Goal: Task Accomplishment & Management: Use online tool/utility

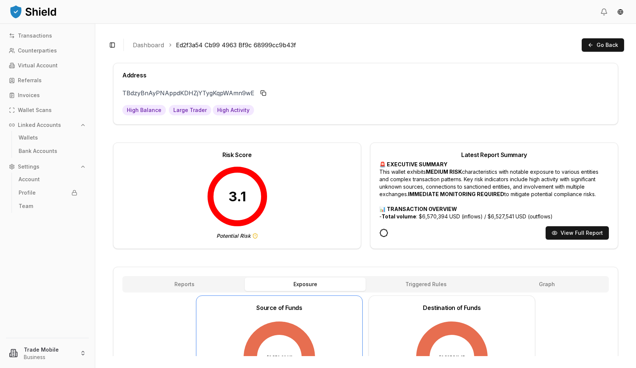
click at [254, 236] on icon at bounding box center [255, 236] width 6 height 6
click at [30, 38] on p "Transactions" at bounding box center [35, 35] width 34 height 5
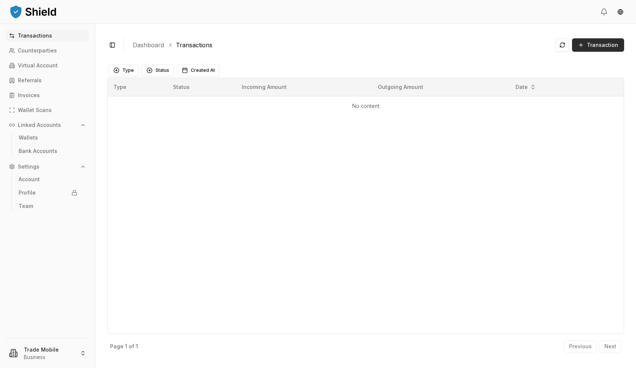
click at [592, 47] on span "Transaction" at bounding box center [602, 44] width 31 height 7
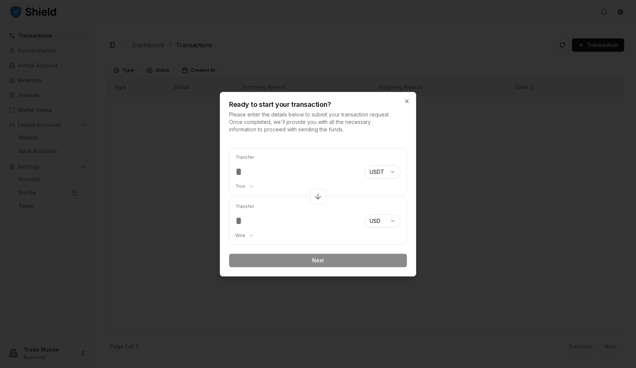
click at [385, 170] on body "Transactions Counterparties Virtual Account Referrals Invoices Wallet Scans Lin…" at bounding box center [318, 184] width 636 height 368
click at [245, 173] on input "number" at bounding box center [296, 171] width 123 height 13
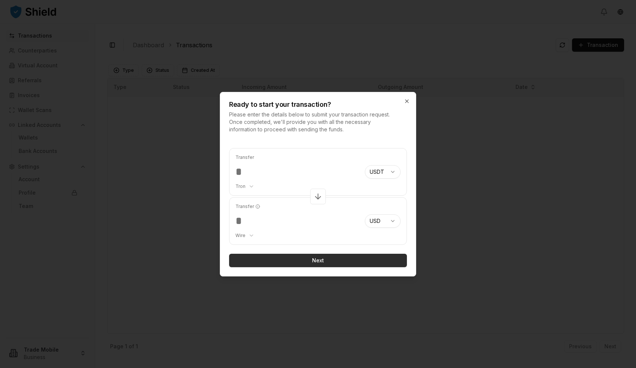
type input "*****"
click at [308, 259] on button "Next" at bounding box center [318, 259] width 178 height 13
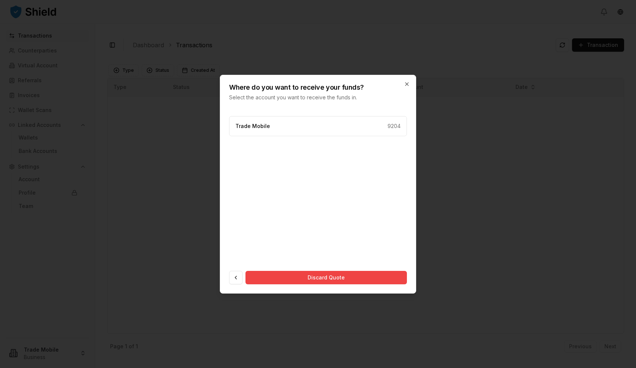
click at [301, 157] on div "Trade Mobile 9204" at bounding box center [318, 187] width 178 height 143
click at [311, 127] on div "Trade Mobile 9204" at bounding box center [318, 126] width 178 height 20
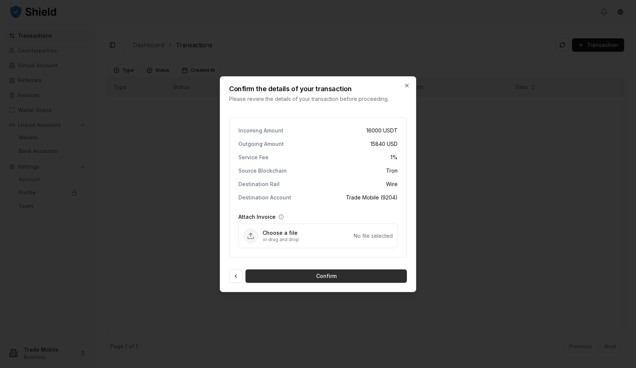
click at [309, 276] on button "Confirm" at bounding box center [325, 275] width 161 height 13
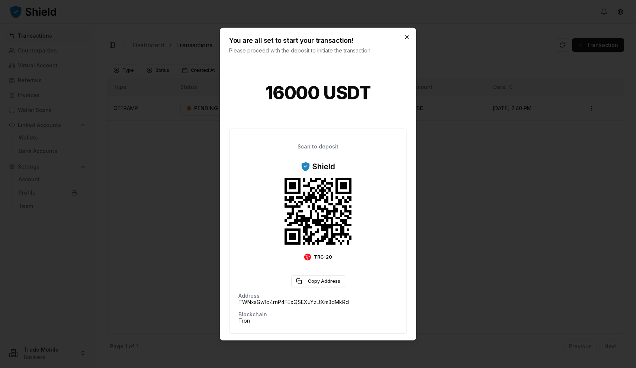
click at [406, 38] on icon "button" at bounding box center [407, 37] width 6 height 6
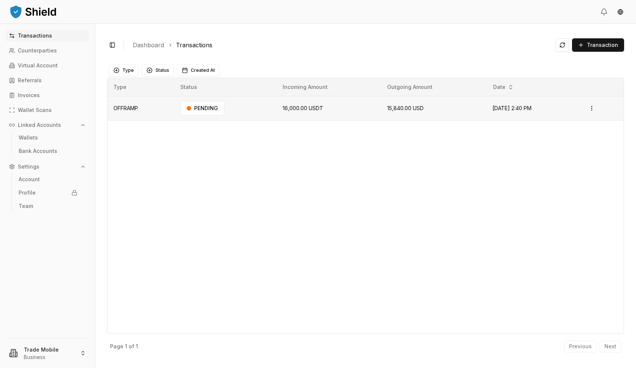
click at [295, 108] on span "16,000.00 USDT" at bounding box center [302, 108] width 41 height 6
click at [127, 109] on td "OFFRAMP" at bounding box center [140, 108] width 67 height 24
click at [594, 108] on html "Transactions Counterparties Virtual Account Referrals Invoices Wallet Scans Lin…" at bounding box center [318, 184] width 636 height 368
click at [572, 140] on div "View Details" at bounding box center [577, 137] width 45 height 10
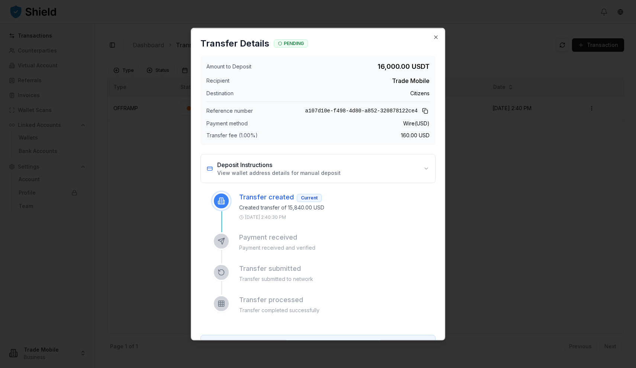
click at [441, 37] on div "Transfer Details PENDING" at bounding box center [317, 41] width 253 height 27
click at [437, 37] on icon "button" at bounding box center [436, 37] width 6 height 6
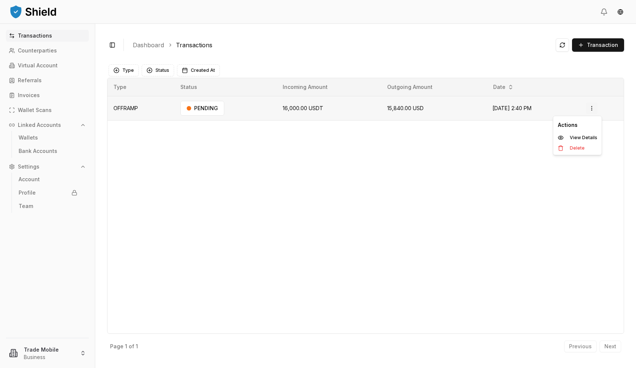
click at [597, 105] on html "Transactions Counterparties Virtual Account Referrals Invoices Wallet Scans Lin…" at bounding box center [318, 184] width 636 height 368
click at [576, 135] on p "View Details" at bounding box center [583, 137] width 28 height 4
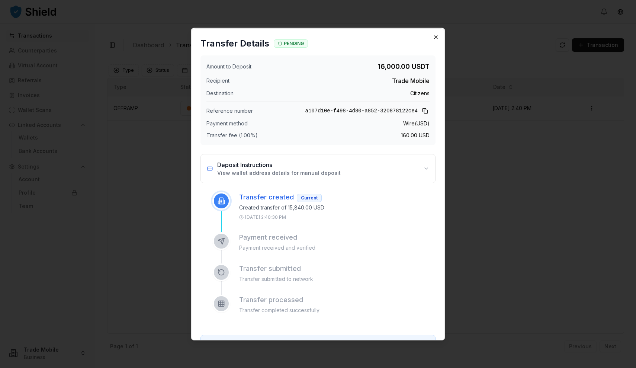
click at [436, 34] on icon "button" at bounding box center [436, 37] width 6 height 6
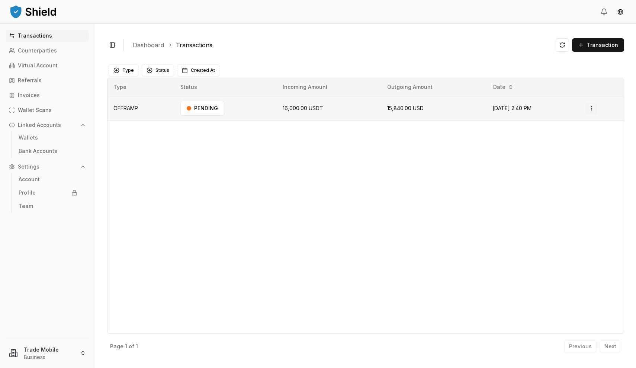
click at [592, 109] on html "Transactions Counterparties Virtual Account Referrals Invoices Wallet Scans Lin…" at bounding box center [318, 184] width 636 height 368
click at [577, 138] on p "View Details" at bounding box center [583, 137] width 28 height 4
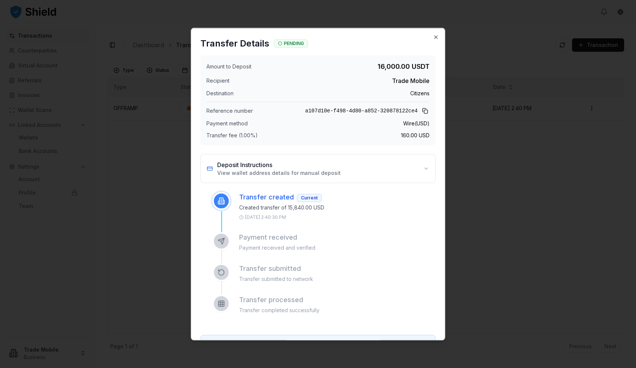
scroll to position [3, 0]
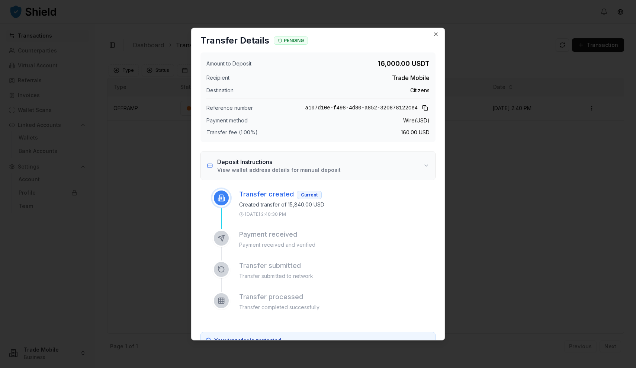
click at [290, 171] on p "View wallet address details for manual deposit" at bounding box center [278, 169] width 123 height 7
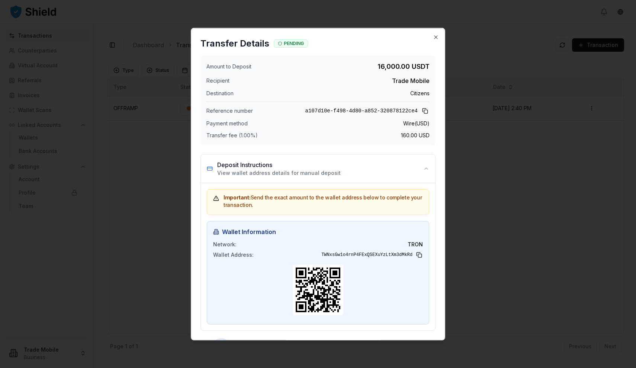
scroll to position [0, 0]
click at [251, 134] on span "Transfer fee (1.00%)" at bounding box center [231, 134] width 51 height 7
click at [280, 133] on div "Transfer fee (1.00%) 160.00 USD" at bounding box center [317, 134] width 223 height 7
click at [411, 135] on span "160.00 USD" at bounding box center [415, 134] width 29 height 7
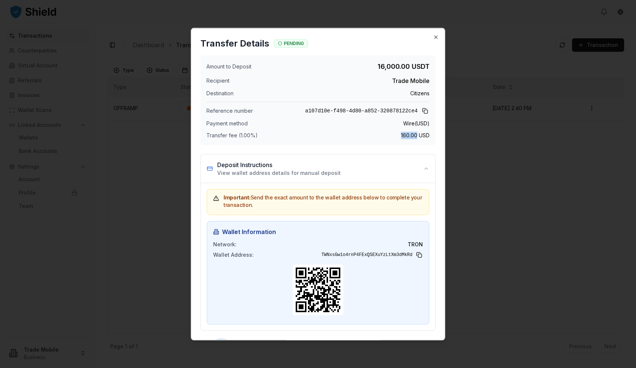
click at [411, 135] on span "160.00 USD" at bounding box center [415, 134] width 29 height 7
click at [363, 129] on div "Amount to Deposit 16,000.00 USDT Recipient Trade Mobile Destination Citizens Re…" at bounding box center [317, 100] width 235 height 90
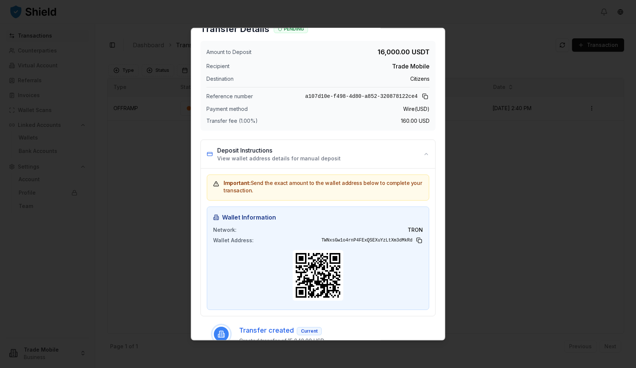
scroll to position [13, 0]
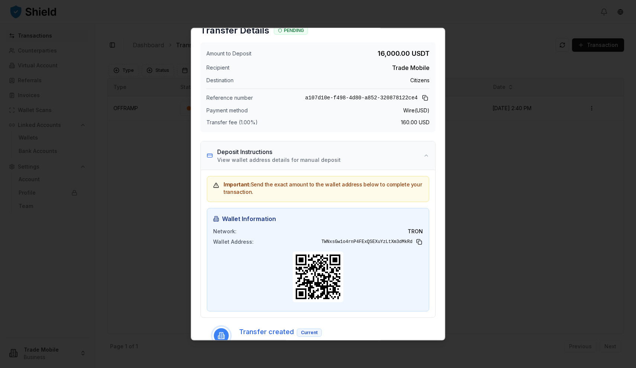
click at [284, 152] on h3 "Deposit Instructions" at bounding box center [278, 151] width 123 height 9
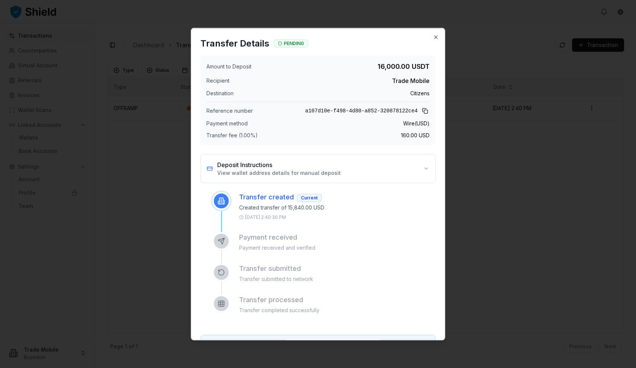
scroll to position [0, 0]
click at [410, 171] on button "Deposit Instructions View wallet address details for manual deposit" at bounding box center [318, 168] width 234 height 28
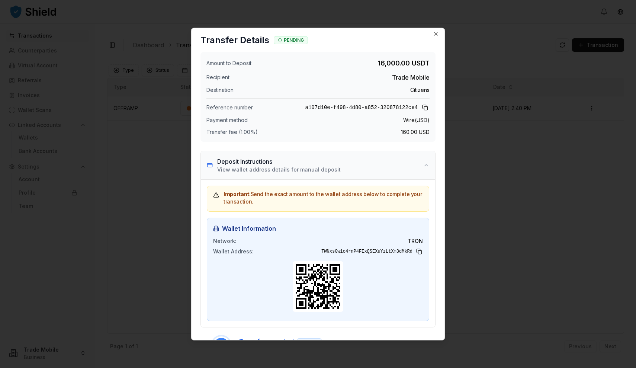
scroll to position [3, 0]
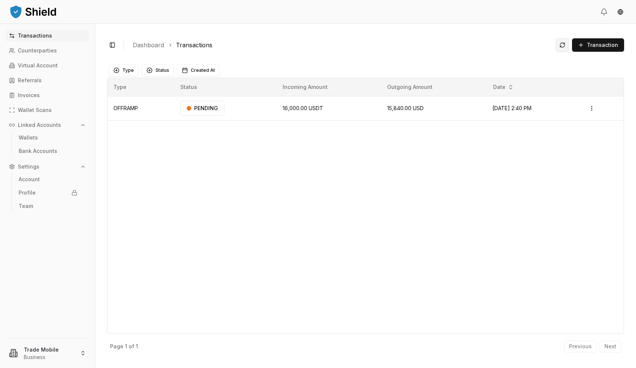
click at [564, 45] on button at bounding box center [561, 44] width 13 height 13
click at [594, 104] on html "Transactions Counterparties Virtual Account Referrals Invoices Wallet Scans Lin…" at bounding box center [318, 184] width 636 height 368
click at [373, 154] on html "Transactions Counterparties Virtual Account Referrals Invoices Wallet Scans Lin…" at bounding box center [318, 184] width 636 height 368
click at [564, 43] on button at bounding box center [561, 44] width 13 height 13
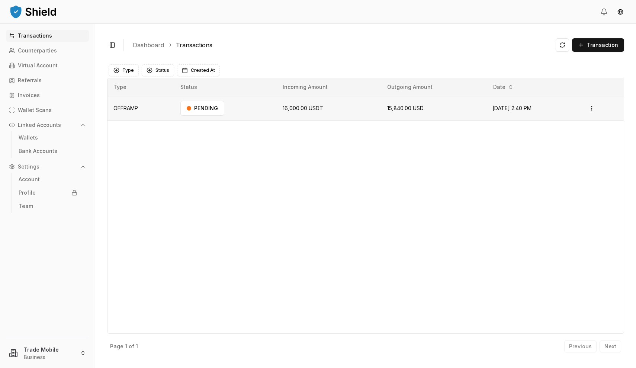
click at [601, 110] on td "Open menu" at bounding box center [601, 108] width 44 height 24
click at [597, 108] on html "Transactions Counterparties Virtual Account Referrals Invoices Wallet Scans Lin…" at bounding box center [318, 184] width 636 height 368
click at [572, 135] on p "View Details" at bounding box center [583, 137] width 28 height 4
click at [188, 109] on div "PENDING" at bounding box center [202, 108] width 44 height 15
click at [38, 138] on link "Wallets" at bounding box center [48, 138] width 65 height 12
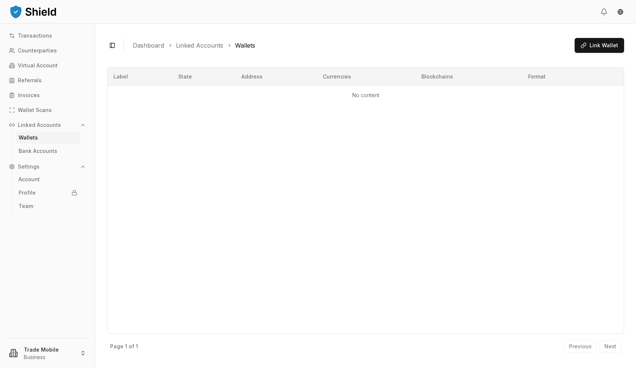
click at [35, 135] on p "Wallets" at bounding box center [28, 137] width 19 height 5
click at [39, 125] on p "Linked Accounts" at bounding box center [39, 124] width 43 height 5
click at [30, 128] on button "Linked Accounts" at bounding box center [47, 125] width 83 height 12
click at [31, 110] on p "Wallet Scans" at bounding box center [35, 109] width 34 height 5
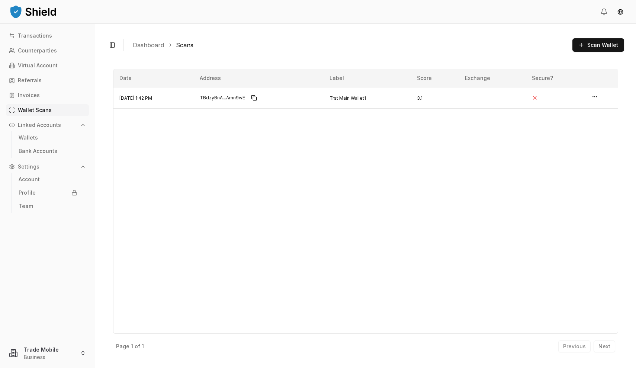
click at [34, 110] on p "Wallet Scans" at bounding box center [35, 109] width 34 height 5
click at [596, 47] on span "Scan Wallet" at bounding box center [602, 44] width 31 height 7
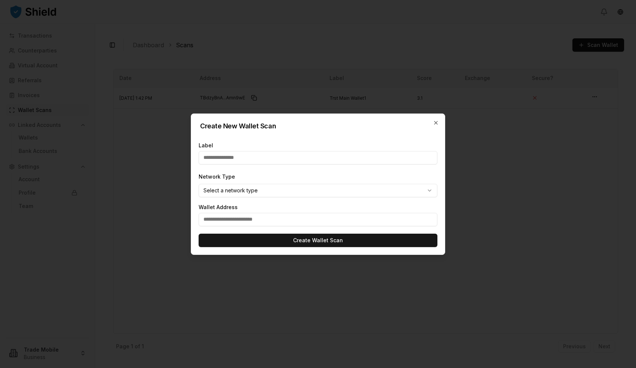
click at [218, 192] on body "Transactions Counterparties Virtual Account Referrals Invoices Wallet Scans Lin…" at bounding box center [318, 184] width 636 height 368
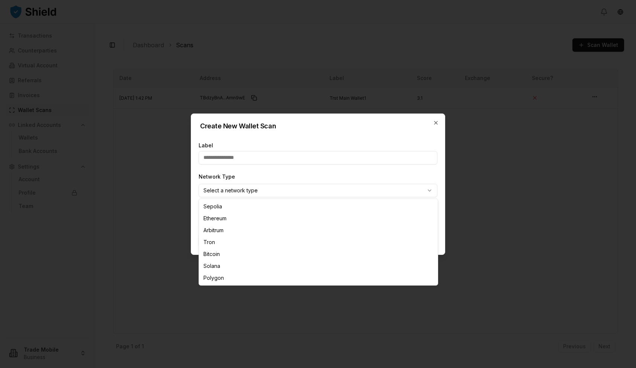
click at [243, 161] on body "Transactions Counterparties Virtual Account Referrals Invoices Wallet Scans Lin…" at bounding box center [318, 184] width 636 height 368
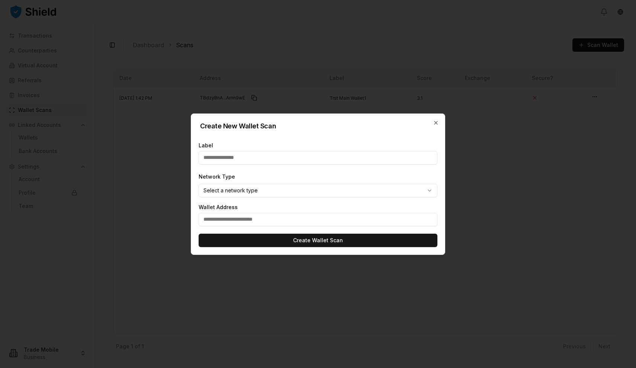
click at [228, 191] on body "Transactions Counterparties Virtual Account Referrals Invoices Wallet Scans Lin…" at bounding box center [318, 184] width 636 height 368
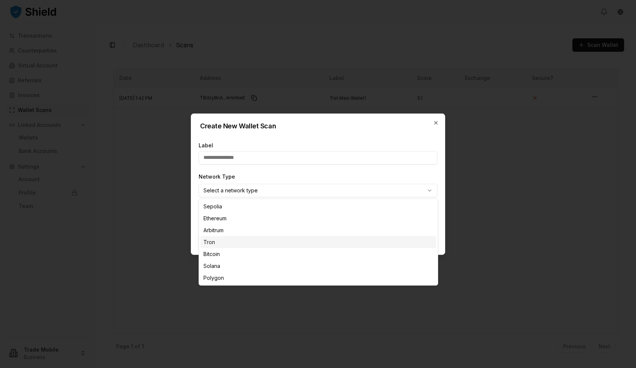
select select "****"
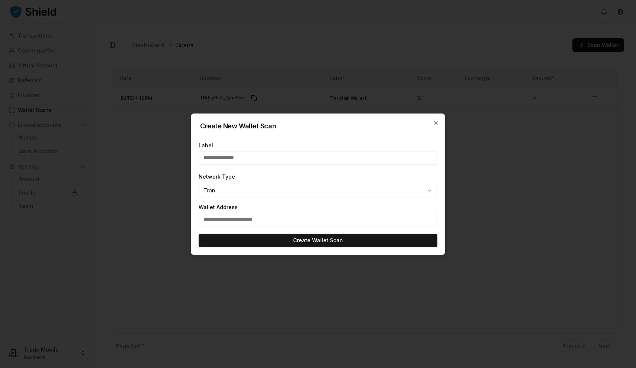
click at [218, 215] on input "text" at bounding box center [317, 219] width 239 height 13
type input "**********"
click at [241, 160] on input "text" at bounding box center [317, 157] width 239 height 13
click at [232, 159] on input "text" at bounding box center [317, 157] width 239 height 13
click at [229, 158] on input "text" at bounding box center [317, 157] width 239 height 13
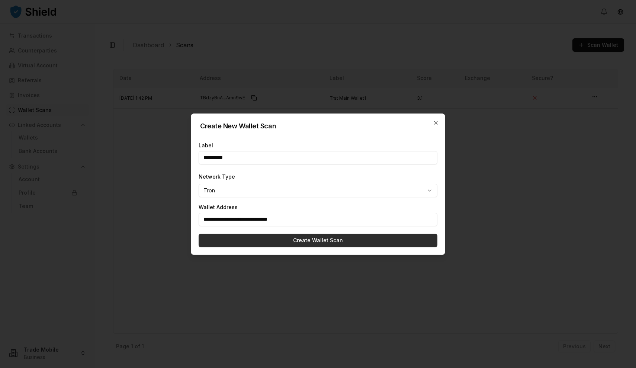
type input "**********"
click at [264, 238] on button "Create Wallet Scan" at bounding box center [317, 239] width 239 height 13
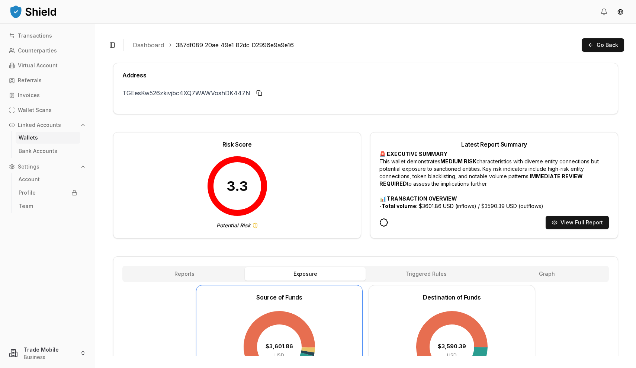
click at [31, 139] on p "Wallets" at bounding box center [28, 137] width 19 height 5
click at [23, 136] on p "Wallets" at bounding box center [28, 137] width 19 height 5
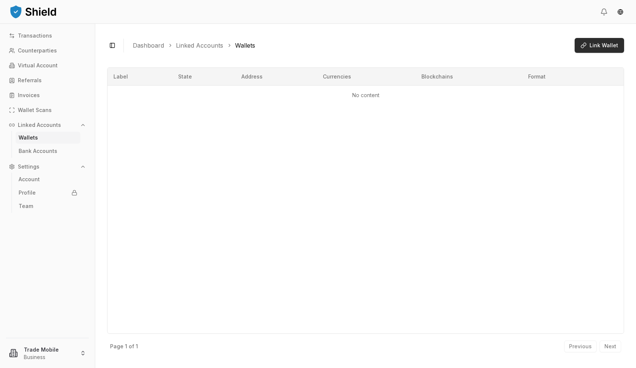
click at [597, 42] on span "Link Wallet" at bounding box center [603, 45] width 29 height 7
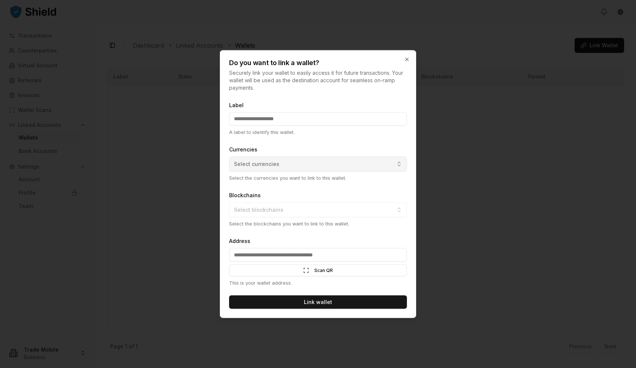
click at [269, 160] on div "Currencies Select currencies Select the currencies you want to link to this wal…" at bounding box center [318, 162] width 178 height 37
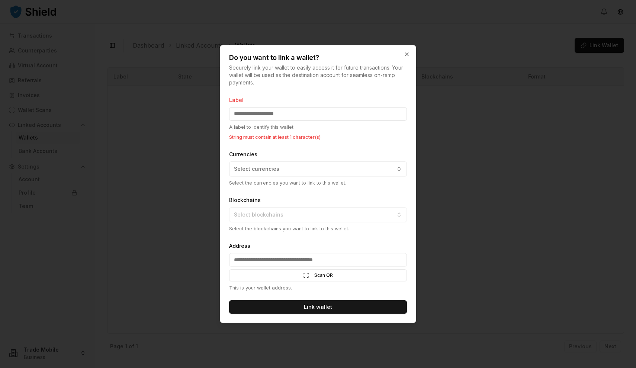
click at [258, 117] on input "Label" at bounding box center [318, 113] width 178 height 13
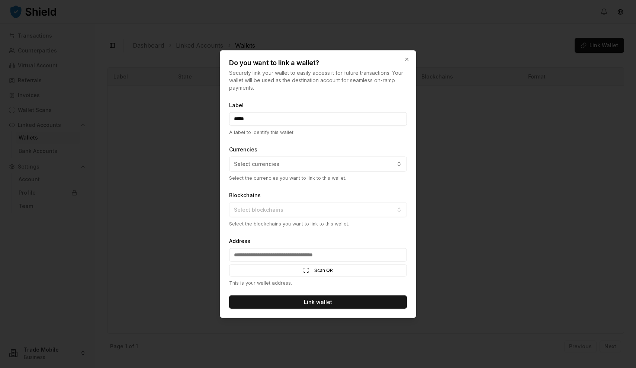
type input "*****"
click at [329, 139] on form "Label ***** A label to identify this wallet. Currencies Select currencies Selec…" at bounding box center [318, 204] width 178 height 209
click at [290, 209] on div "Blockchains Select blockchains Select the blockchains you want to link to this …" at bounding box center [318, 208] width 178 height 37
click at [333, 164] on button "Select currencies" at bounding box center [318, 163] width 178 height 15
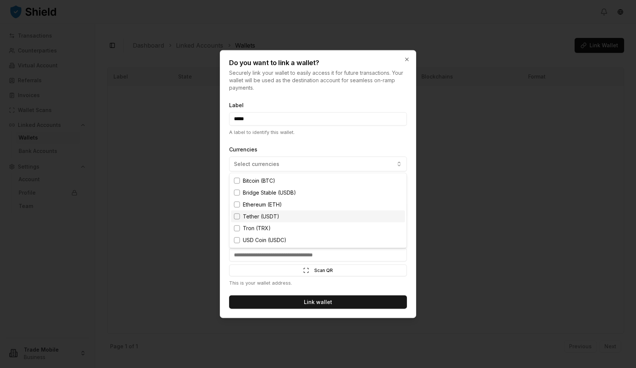
click at [250, 219] on span "Tether (USDT)" at bounding box center [261, 216] width 36 height 7
click at [252, 228] on span "Tron (TRX)" at bounding box center [257, 227] width 28 height 7
click at [326, 288] on div at bounding box center [318, 184] width 636 height 368
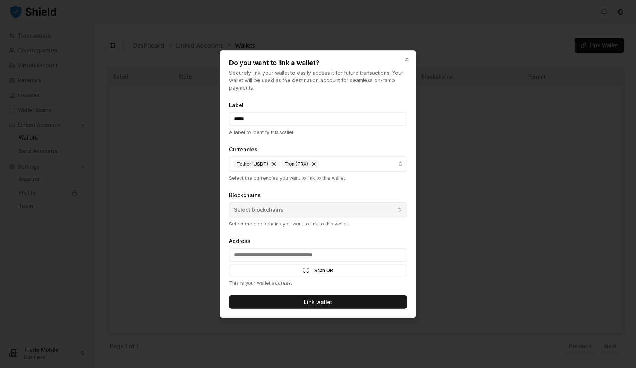
click at [280, 212] on span "Select blockchains" at bounding box center [258, 209] width 49 height 7
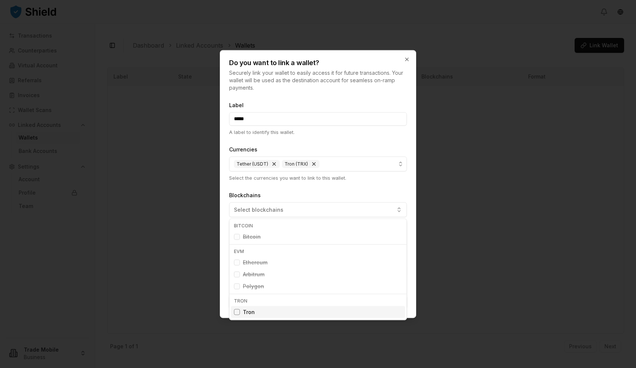
click at [237, 311] on div "Suggestions" at bounding box center [237, 312] width 6 height 6
click at [336, 194] on div at bounding box center [318, 184] width 636 height 368
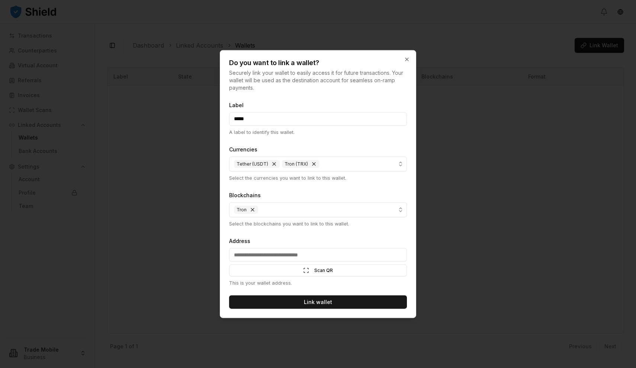
click at [303, 254] on input "Address" at bounding box center [318, 254] width 178 height 13
click at [266, 253] on input "**********" at bounding box center [318, 254] width 178 height 13
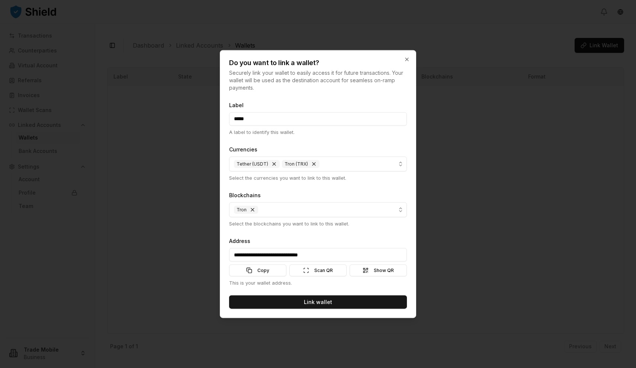
click at [362, 253] on input "**********" at bounding box center [318, 254] width 178 height 13
type input "**********"
click at [298, 300] on button "Link wallet" at bounding box center [318, 301] width 178 height 13
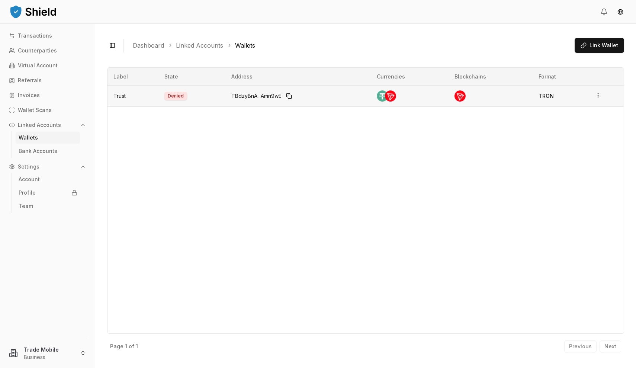
click at [176, 95] on td "Denied" at bounding box center [191, 95] width 67 height 21
click at [599, 93] on icon "button" at bounding box center [598, 95] width 6 height 6
click at [562, 67] on div "View Details" at bounding box center [567, 67] width 45 height 12
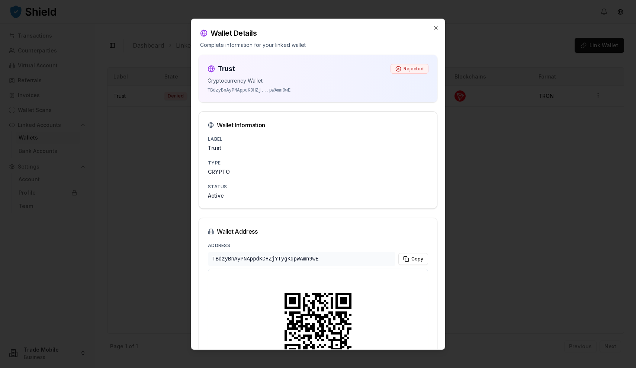
click at [278, 90] on p "TBdzyBnAyPNAppdKDHZj ... pWAmn9wE" at bounding box center [317, 90] width 221 height 6
click at [143, 174] on div at bounding box center [318, 184] width 636 height 368
click at [138, 165] on div at bounding box center [318, 184] width 636 height 368
click at [436, 25] on icon "button" at bounding box center [436, 28] width 6 height 6
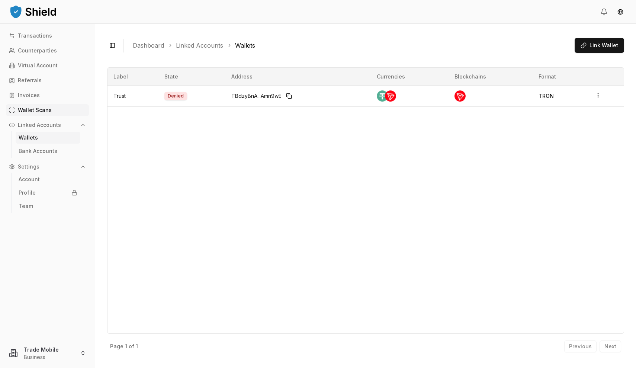
click at [33, 108] on p "Wallet Scans" at bounding box center [35, 109] width 34 height 5
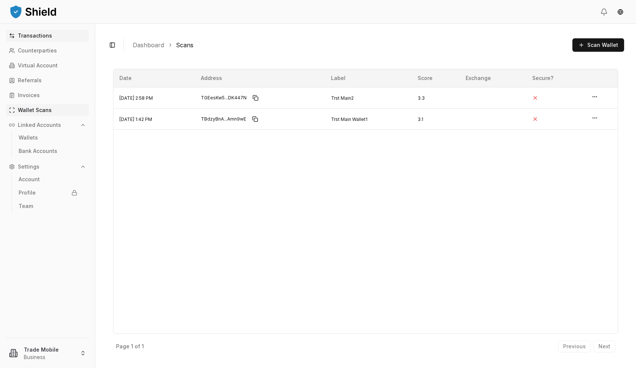
click at [33, 32] on link "Transactions" at bounding box center [47, 36] width 83 height 12
click at [38, 34] on p "Transactions" at bounding box center [35, 35] width 34 height 5
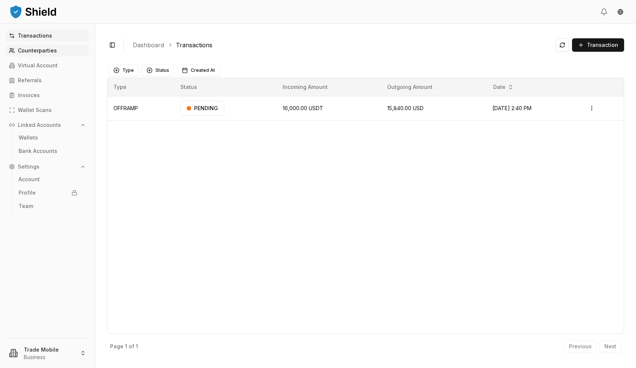
click at [32, 49] on p "Counterparties" at bounding box center [37, 50] width 39 height 5
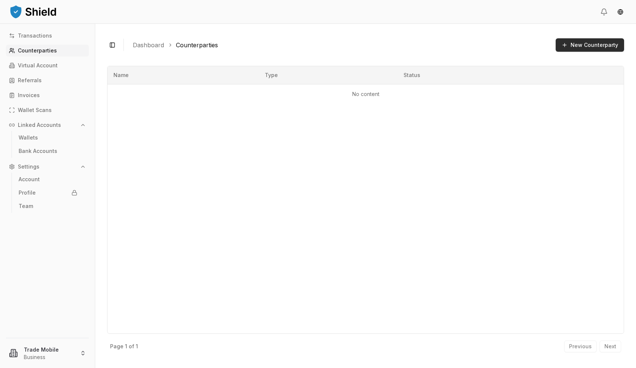
click at [580, 48] on button "New Counterparty" at bounding box center [589, 44] width 68 height 13
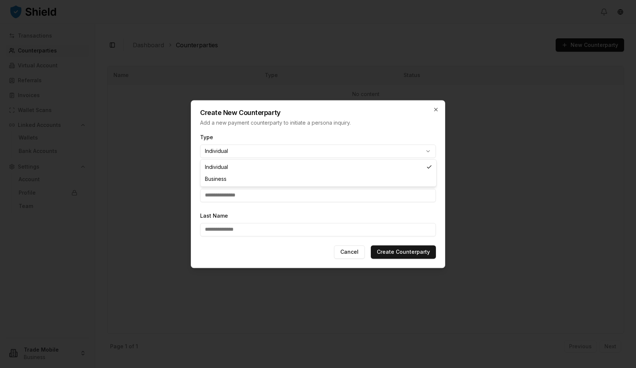
click at [395, 151] on body "**********" at bounding box center [318, 184] width 636 height 368
click at [514, 145] on div at bounding box center [318, 184] width 636 height 368
click at [438, 107] on icon "button" at bounding box center [436, 109] width 6 height 6
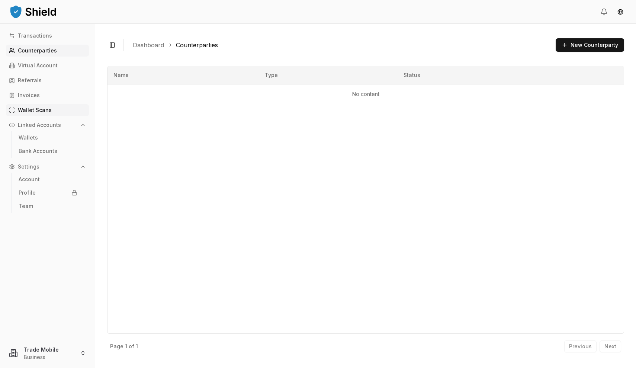
click at [28, 111] on p "Wallet Scans" at bounding box center [35, 109] width 34 height 5
click at [34, 112] on p "Wallet Scans" at bounding box center [35, 109] width 34 height 5
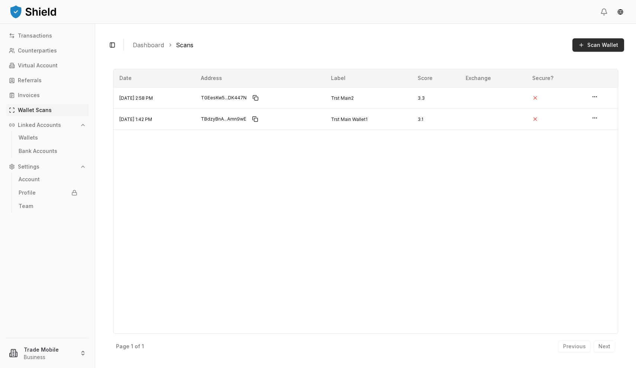
click at [592, 43] on span "Scan Wallet" at bounding box center [602, 44] width 31 height 7
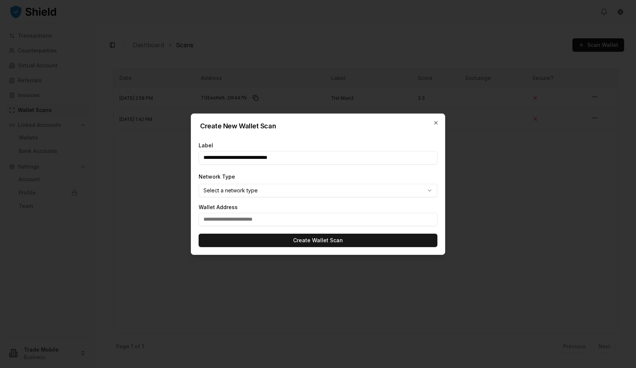
type input "**********"
click at [230, 220] on input "text" at bounding box center [317, 219] width 239 height 13
click at [226, 220] on input "text" at bounding box center [317, 219] width 239 height 13
click at [224, 220] on input "text" at bounding box center [317, 219] width 239 height 13
click at [211, 158] on input "**********" at bounding box center [317, 157] width 239 height 13
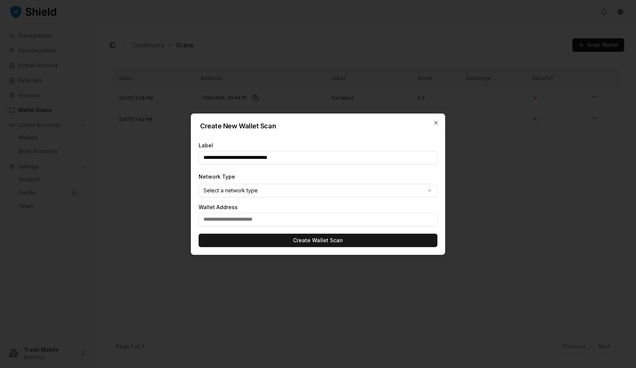
click at [211, 158] on input "**********" at bounding box center [317, 157] width 239 height 13
click at [214, 157] on input "**********" at bounding box center [317, 157] width 239 height 13
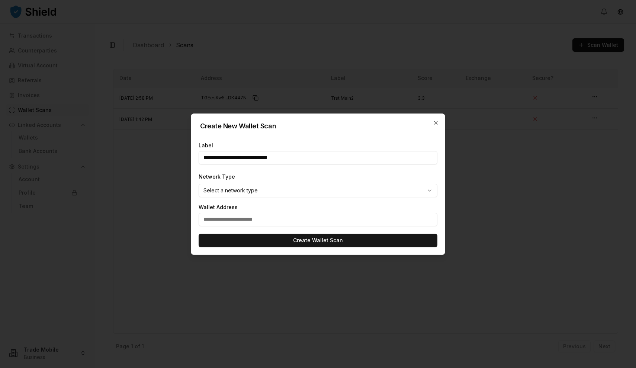
click at [214, 157] on input "**********" at bounding box center [317, 157] width 239 height 13
click at [211, 219] on input "text" at bounding box center [317, 219] width 239 height 13
paste input "**********"
type input "**********"
click at [223, 192] on body "**********" at bounding box center [318, 184] width 636 height 368
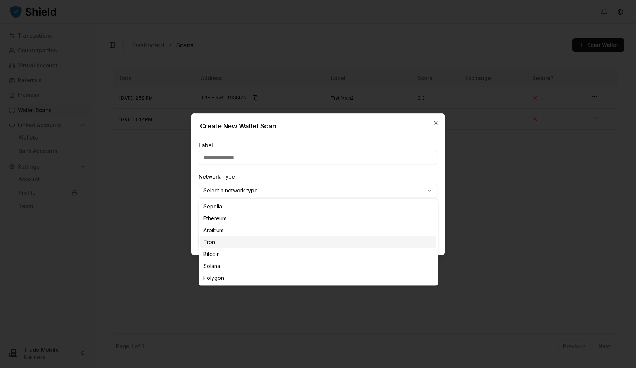
select select "****"
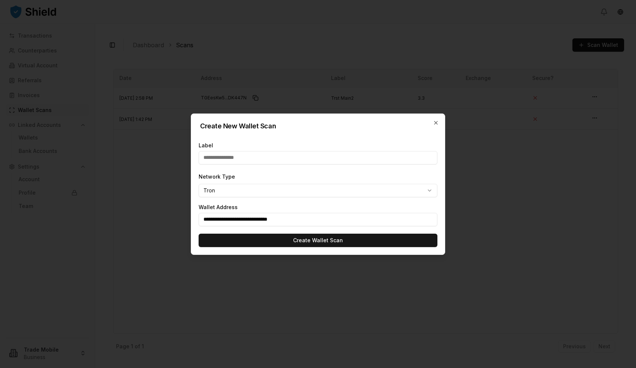
click at [220, 164] on form "**********" at bounding box center [317, 194] width 253 height 119
click at [220, 160] on input "text" at bounding box center [317, 157] width 239 height 13
type input "*"
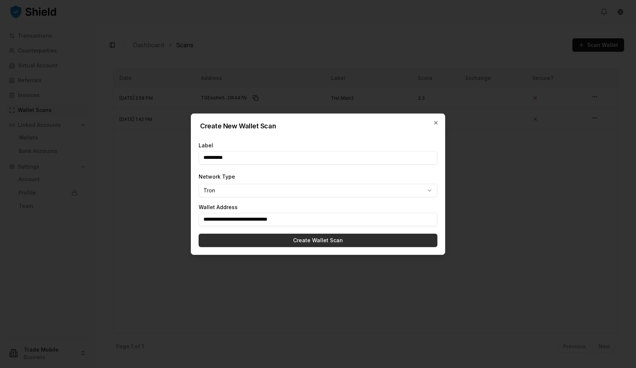
type input "**********"
click at [249, 243] on button "Create Wallet Scan" at bounding box center [317, 239] width 239 height 13
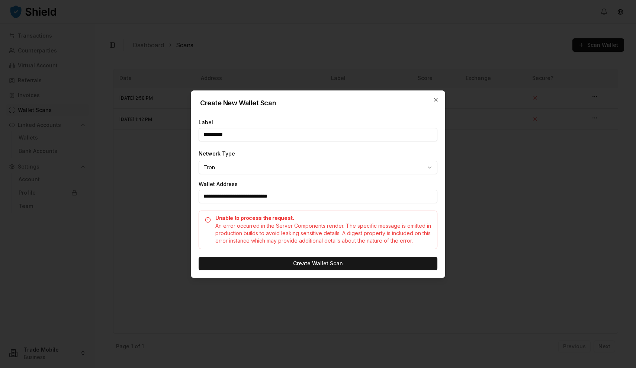
click at [332, 198] on input "**********" at bounding box center [317, 196] width 239 height 13
click at [303, 194] on input "**********" at bounding box center [317, 196] width 239 height 13
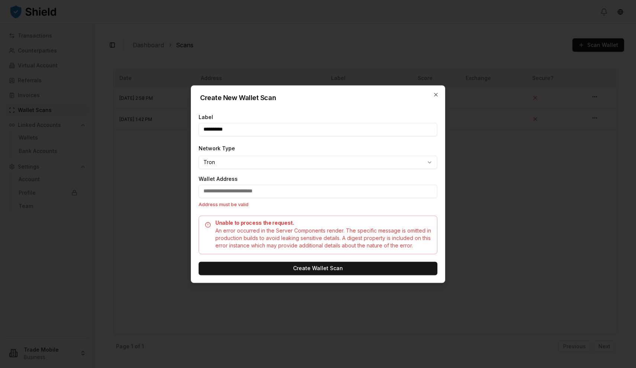
type input "**********"
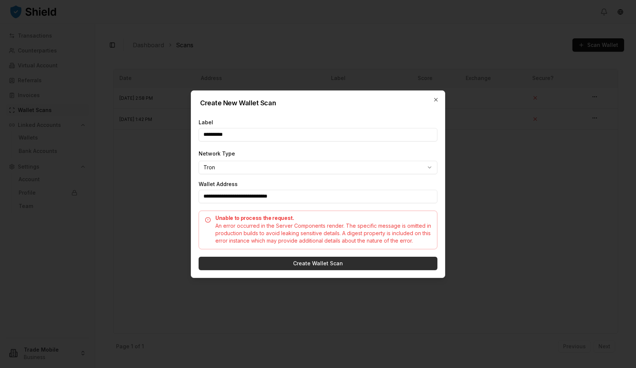
click at [300, 262] on button "Create Wallet Scan" at bounding box center [317, 262] width 239 height 13
click at [435, 96] on div "Create New Wallet Scan" at bounding box center [317, 99] width 253 height 16
click at [435, 98] on icon "button" at bounding box center [436, 100] width 6 height 6
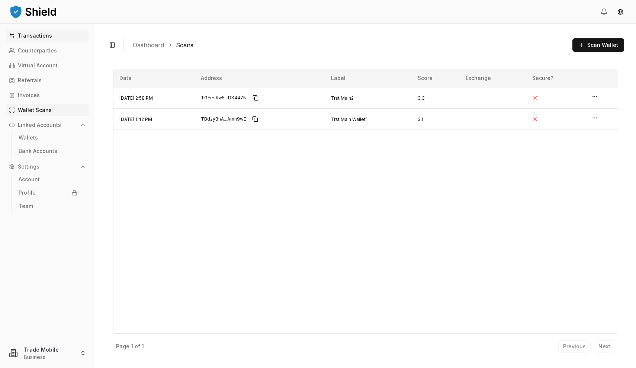
click at [28, 35] on p "Transactions" at bounding box center [35, 35] width 34 height 5
click at [40, 37] on p "Transactions" at bounding box center [35, 35] width 34 height 5
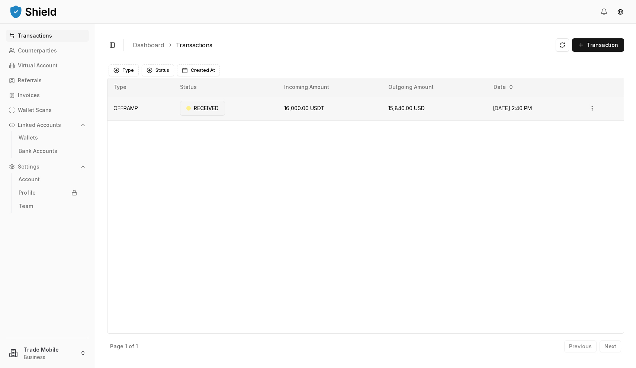
click at [206, 112] on div "RECEIVED" at bounding box center [202, 108] width 45 height 15
click at [595, 107] on html "Transactions Counterparties Virtual Account Referrals Invoices Wallet Scans Lin…" at bounding box center [318, 184] width 636 height 368
click at [560, 138] on circle at bounding box center [560, 137] width 1 height 1
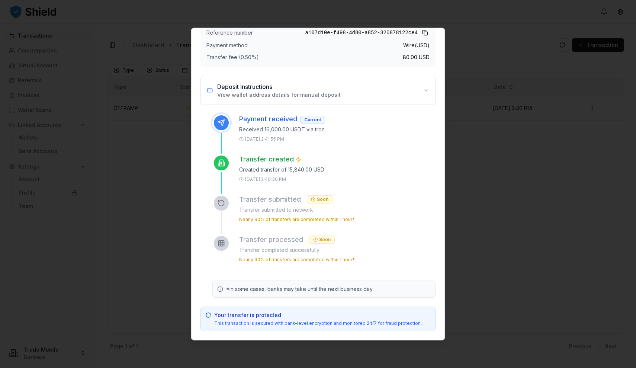
scroll to position [78, 0]
click at [388, 172] on p "Created transfer of 15,840.00 USD" at bounding box center [337, 168] width 196 height 7
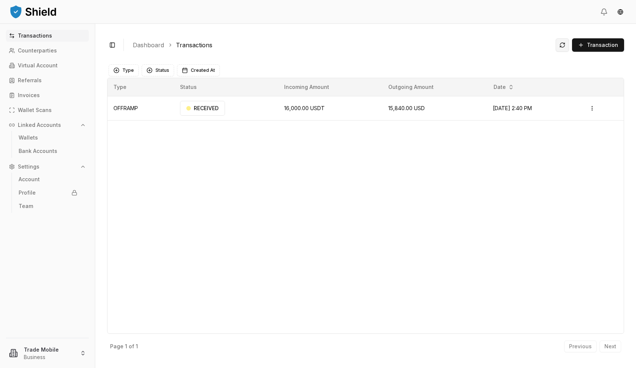
click at [566, 42] on button at bounding box center [561, 44] width 13 height 13
click at [208, 111] on div "RECEIVED" at bounding box center [202, 108] width 45 height 15
click at [201, 107] on div "RECEIVED" at bounding box center [202, 108] width 45 height 15
click at [598, 110] on html "Transactions Counterparties Virtual Account Referrals Invoices Wallet Scans Lin…" at bounding box center [318, 184] width 636 height 368
click at [571, 136] on p "View Details" at bounding box center [583, 137] width 28 height 4
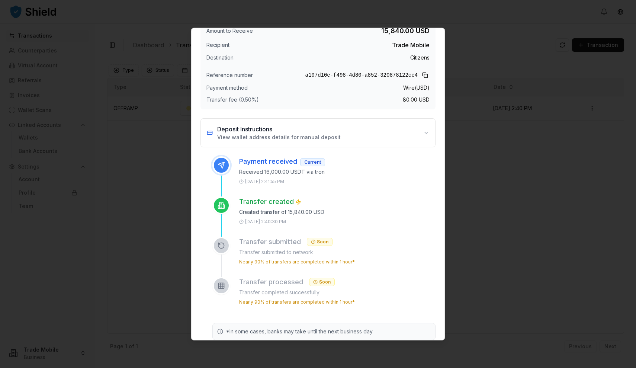
scroll to position [6, 0]
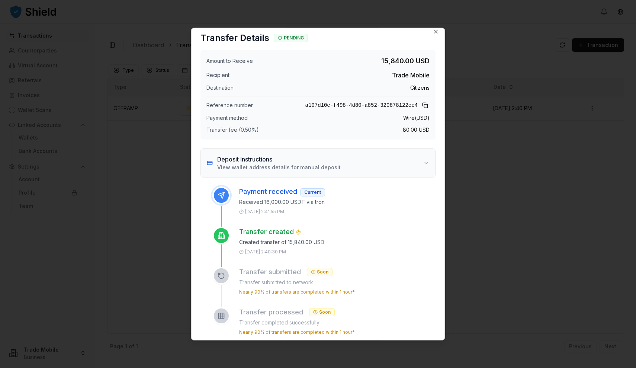
click at [411, 161] on button "Deposit Instructions View wallet address details for manual deposit" at bounding box center [318, 162] width 234 height 28
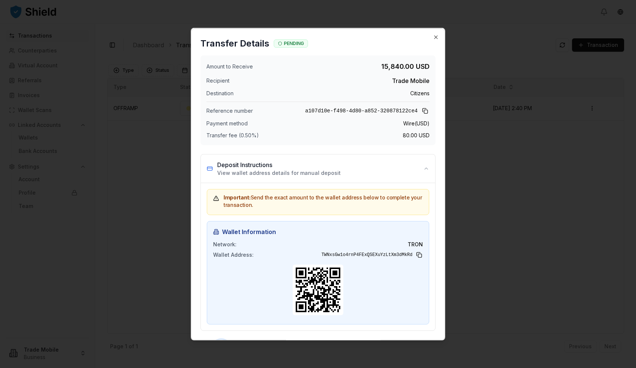
scroll to position [0, 0]
click at [439, 36] on div "Transfer Details PENDING" at bounding box center [317, 41] width 253 height 27
click at [432, 35] on div "Transfer Details PENDING" at bounding box center [317, 41] width 253 height 27
click at [433, 38] on icon "button" at bounding box center [436, 37] width 6 height 6
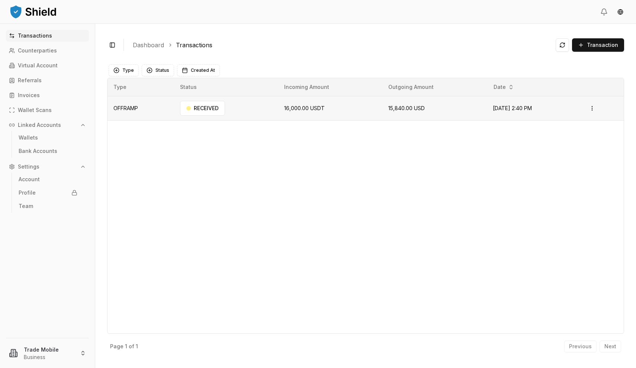
click at [304, 107] on span "16,000.00 USDT" at bounding box center [304, 108] width 41 height 6
click at [596, 109] on html "Transactions Counterparties Virtual Account Referrals Invoices Wallet Scans Lin…" at bounding box center [318, 184] width 636 height 368
click at [561, 138] on circle at bounding box center [560, 137] width 1 height 1
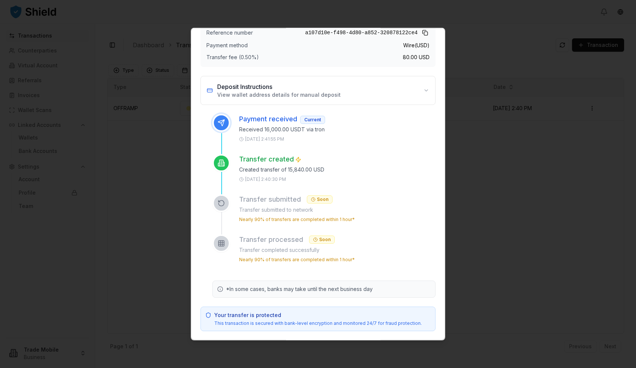
scroll to position [78, 0]
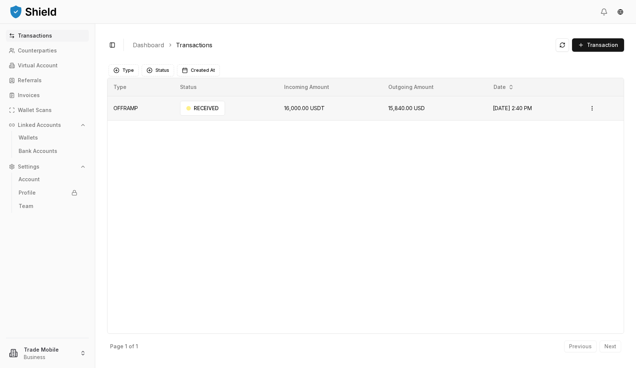
click at [298, 106] on span "16,000.00 USDT" at bounding box center [304, 108] width 41 height 6
click at [25, 190] on p "Profile" at bounding box center [27, 192] width 17 height 5
click at [28, 179] on p "Account" at bounding box center [29, 179] width 21 height 5
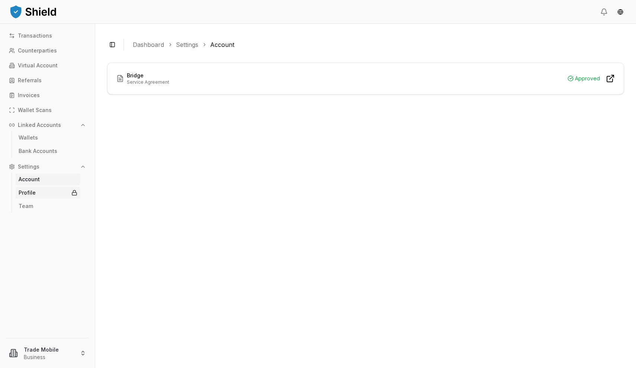
click at [27, 195] on p "Profile" at bounding box center [27, 192] width 17 height 5
click at [26, 209] on link "Team" at bounding box center [48, 206] width 65 height 12
click at [28, 207] on p "Team" at bounding box center [26, 205] width 14 height 5
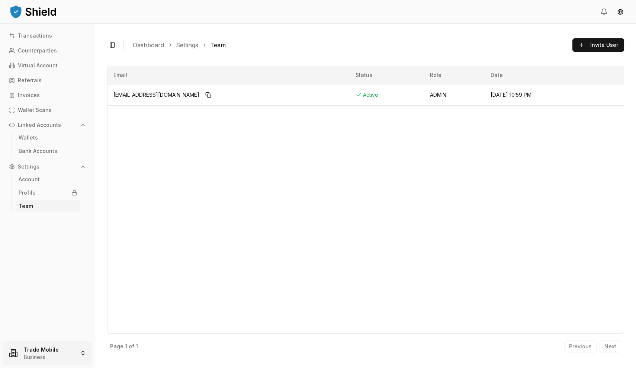
click at [54, 356] on html "Transactions Counterparties Virtual Account Referrals Invoices Wallet Scans Lin…" at bounding box center [318, 184] width 636 height 368
click at [62, 232] on html "Transactions Counterparties Virtual Account Referrals Invoices Wallet Scans Lin…" at bounding box center [318, 184] width 636 height 368
click at [35, 350] on html "Transactions Counterparties Virtual Account Referrals Invoices Wallet Scans Lin…" at bounding box center [318, 184] width 636 height 368
click at [35, 273] on div "Terms of service" at bounding box center [47, 274] width 85 height 12
click at [370, 91] on td "Active" at bounding box center [386, 94] width 74 height 21
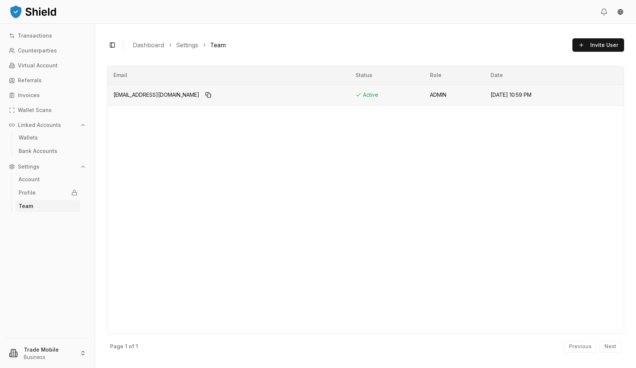
click at [270, 97] on div "tradebinah@gmail.com" at bounding box center [228, 95] width 230 height 12
click at [39, 34] on p "Transactions" at bounding box center [35, 35] width 34 height 5
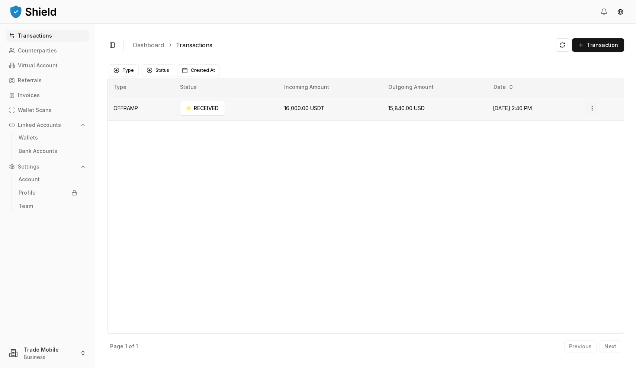
click at [598, 110] on html "Transactions Counterparties Virtual Account Referrals Invoices Wallet Scans Lin…" at bounding box center [318, 184] width 636 height 368
click at [581, 139] on p "View Details" at bounding box center [583, 137] width 28 height 4
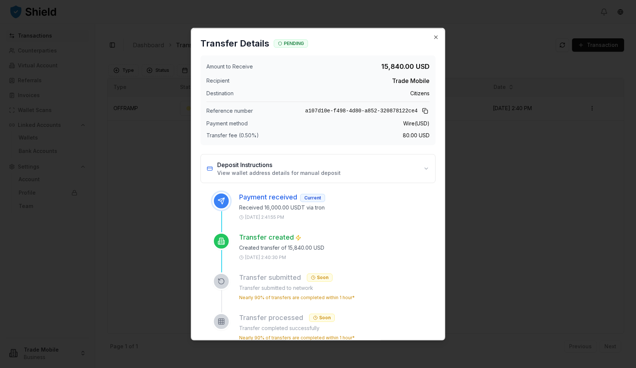
click at [385, 253] on div "Transfer created Created transfer of 15,840.00 USD 8/18/2025, 2:40:30 PM" at bounding box center [337, 246] width 196 height 28
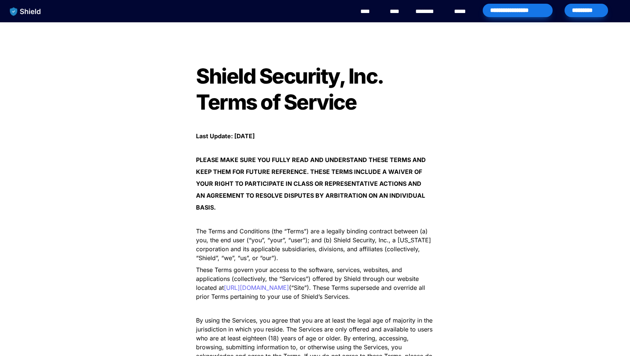
scroll to position [1202, 0]
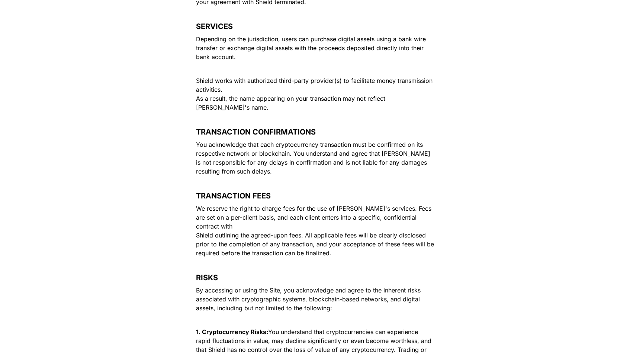
click at [333, 226] on p "We reserve the right to charge fees for the use of [PERSON_NAME]'s services. Fe…" at bounding box center [315, 231] width 260 height 56
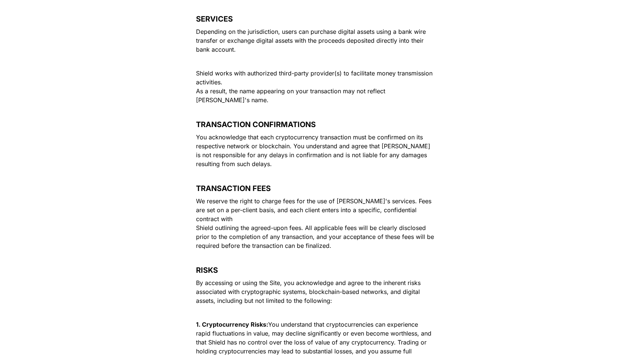
scroll to position [1202, 0]
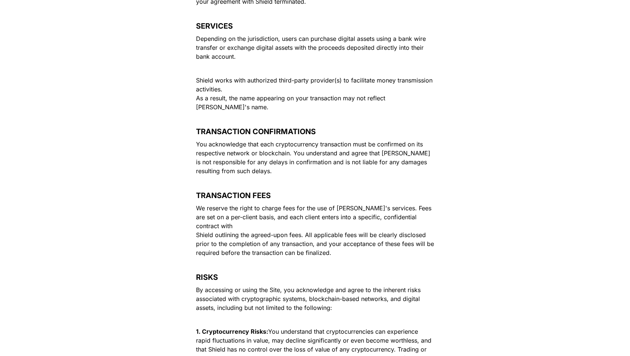
click at [302, 141] on span "You acknowledge that each cryptocurrency transaction must be confirmed on its r…" at bounding box center [314, 157] width 236 height 34
click at [296, 204] on p "We reserve the right to charge fees for the use of Shield's services. Fees are …" at bounding box center [315, 230] width 260 height 56
click at [352, 206] on span "We reserve the right to charge fees for the use of Shield's services. Fees are …" at bounding box center [316, 230] width 240 height 52
click at [382, 220] on span "We reserve the right to charge fees for the use of Shield's services. Fees are …" at bounding box center [316, 230] width 240 height 52
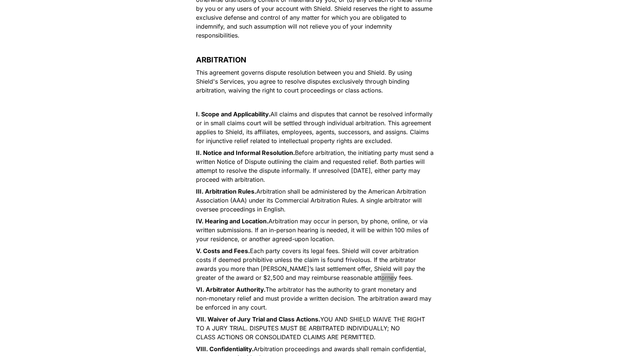
scroll to position [1202, 0]
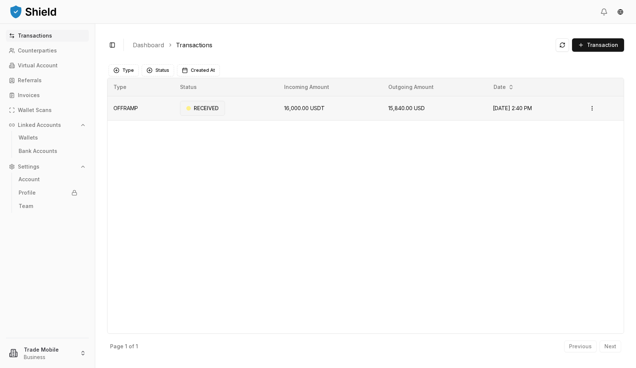
click at [213, 107] on div "RECEIVED" at bounding box center [202, 108] width 45 height 15
click at [596, 107] on html "Transactions Counterparties Virtual Account Referrals Invoices Wallet Scans Lin…" at bounding box center [318, 184] width 636 height 368
click at [565, 137] on div "View Details" at bounding box center [577, 137] width 45 height 10
